Goal: Find specific page/section: Find specific page/section

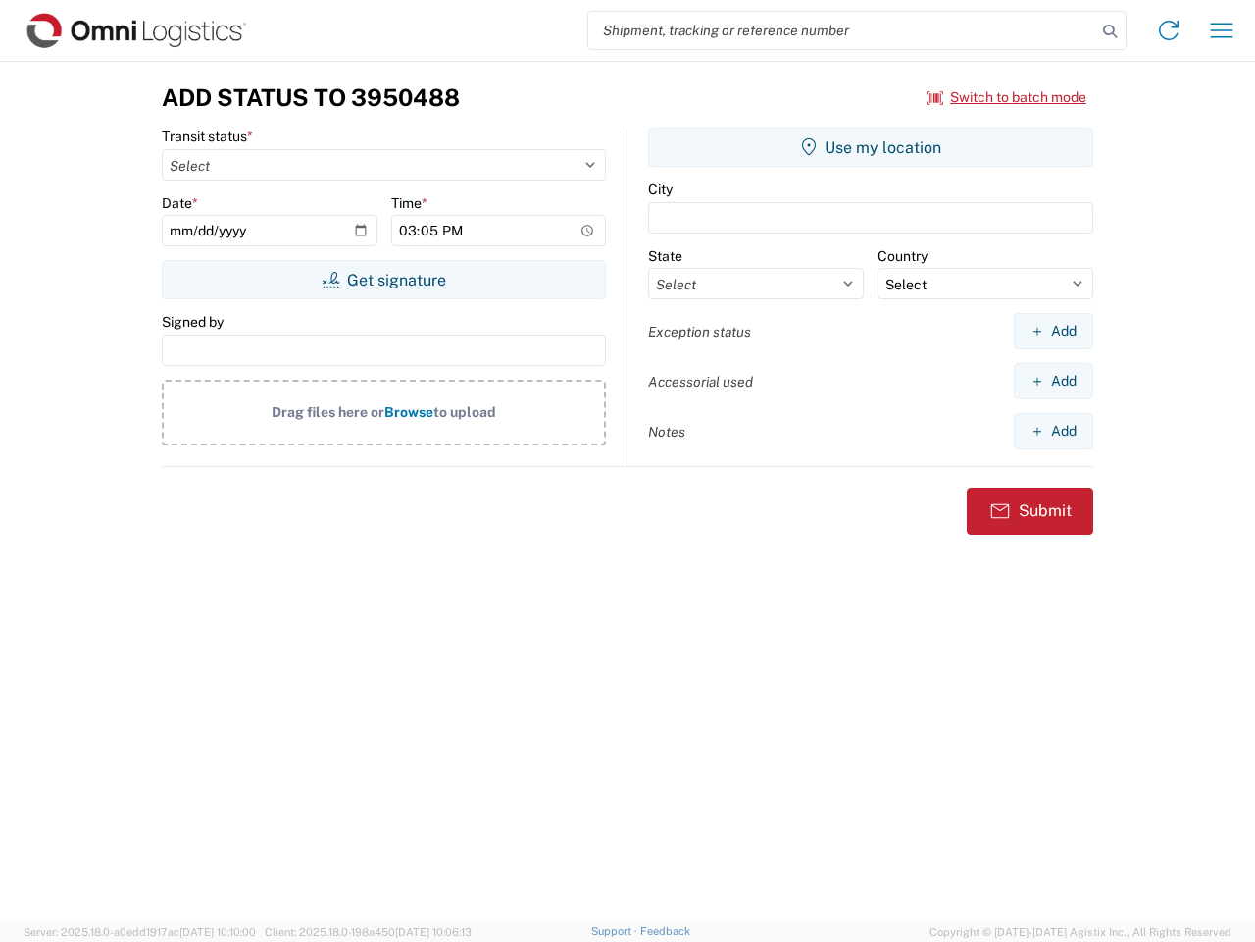
click at [842, 30] on input "search" at bounding box center [842, 30] width 508 height 37
click at [1110, 31] on icon at bounding box center [1110, 31] width 27 height 27
click at [1169, 30] on icon at bounding box center [1168, 30] width 31 height 31
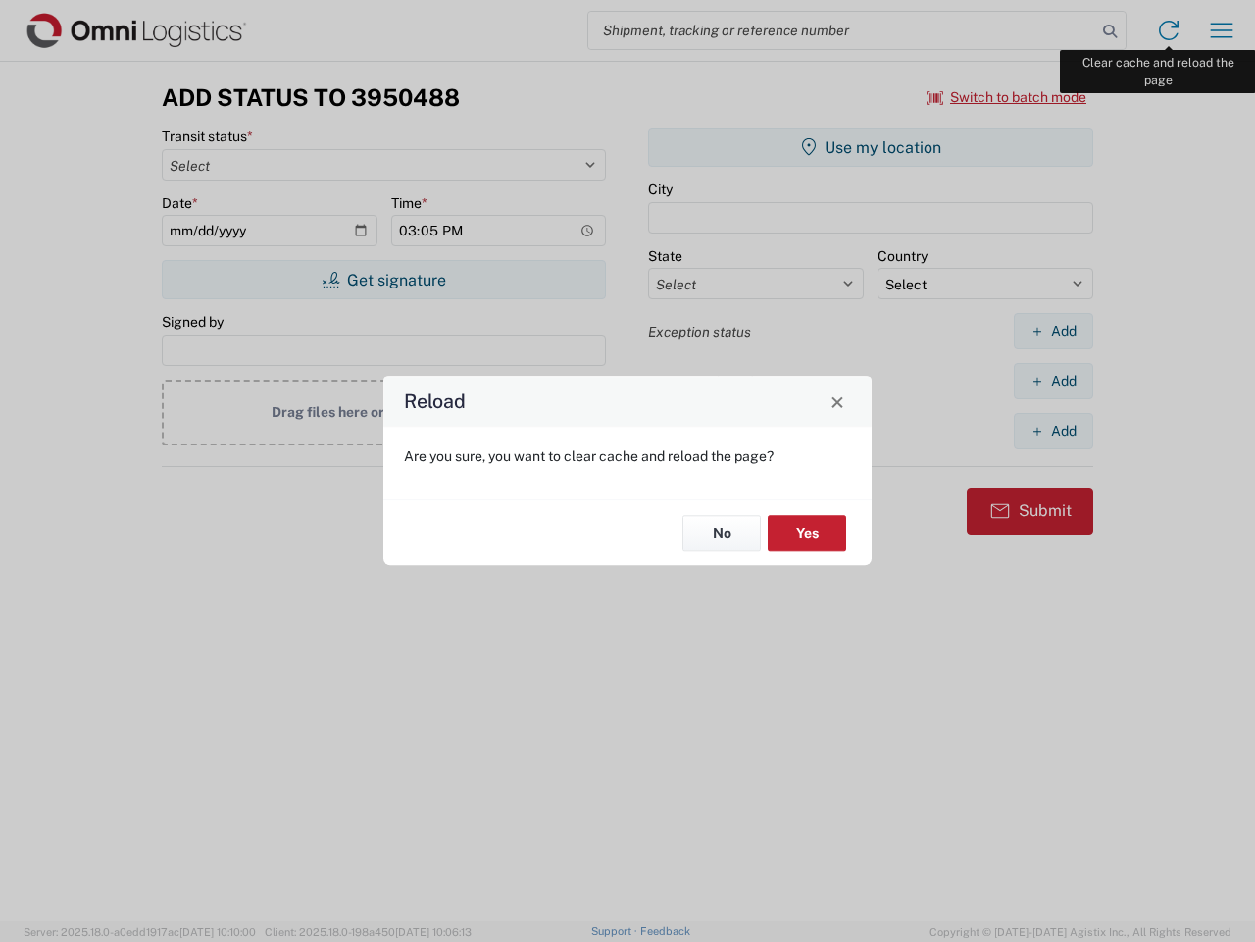
click at [1222, 30] on div "Reload Are you sure, you want to clear cache and reload the page? No Yes" at bounding box center [627, 471] width 1255 height 942
click at [1007, 97] on div "Reload Are you sure, you want to clear cache and reload the page? No Yes" at bounding box center [627, 471] width 1255 height 942
click at [383, 280] on div "Reload Are you sure, you want to clear cache and reload the page? No Yes" at bounding box center [627, 471] width 1255 height 942
click at [871, 147] on div "Reload Are you sure, you want to clear cache and reload the page? No Yes" at bounding box center [627, 471] width 1255 height 942
click at [1053, 331] on div "Reload Are you sure, you want to clear cache and reload the page? No Yes" at bounding box center [627, 471] width 1255 height 942
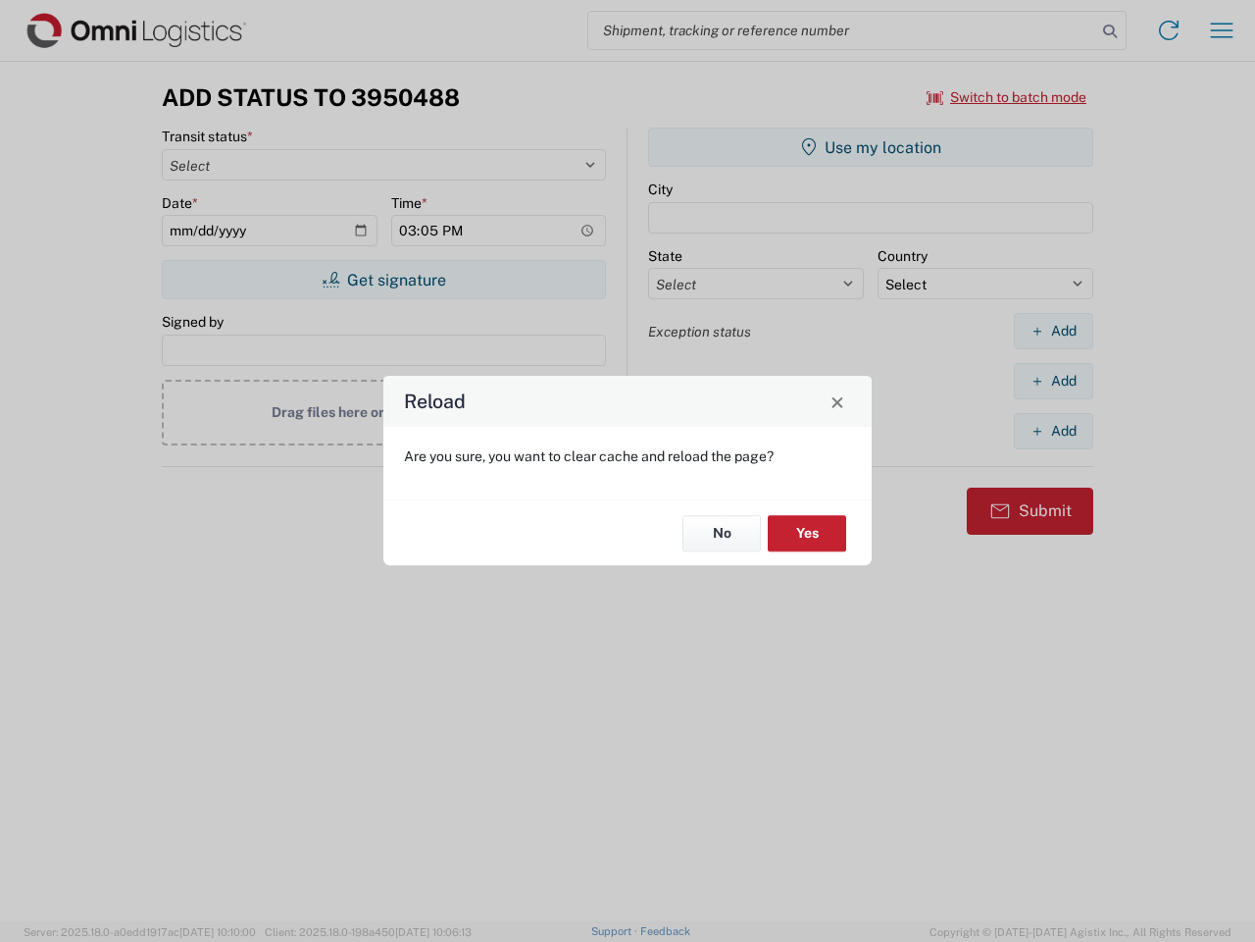
click at [1053, 381] on div "Reload Are you sure, you want to clear cache and reload the page? No Yes" at bounding box center [627, 471] width 1255 height 942
click at [1053, 431] on div "Reload Are you sure, you want to clear cache and reload the page? No Yes" at bounding box center [627, 471] width 1255 height 942
